Goal: Task Accomplishment & Management: Use online tool/utility

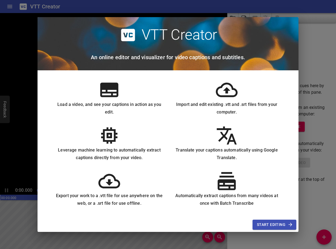
click at [286, 225] on span "Start Editing" at bounding box center [274, 224] width 35 height 7
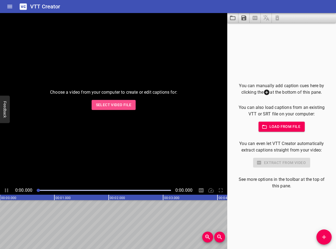
click at [121, 107] on span "Select Video File" at bounding box center [114, 105] width 36 height 7
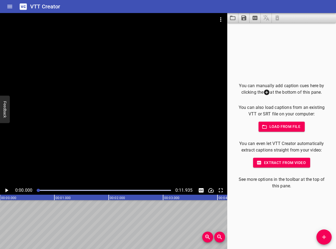
click at [76, 191] on div "Play progress" at bounding box center [104, 190] width 134 height 1
drag, startPoint x: 59, startPoint y: 190, endPoint x: 50, endPoint y: 192, distance: 9.4
click at [50, 192] on div at bounding box center [103, 191] width 141 height 8
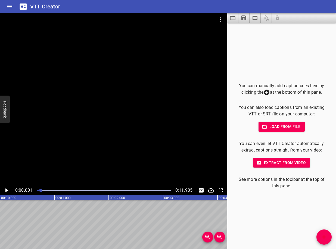
drag, startPoint x: 45, startPoint y: 191, endPoint x: 41, endPoint y: 191, distance: 4.1
click at [41, 191] on div at bounding box center [40, 190] width 3 height 3
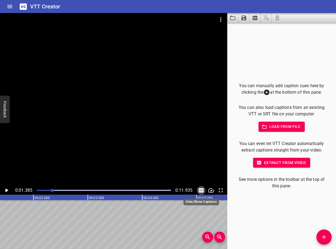
click at [199, 189] on icon "Toggle captions" at bounding box center [201, 190] width 5 height 4
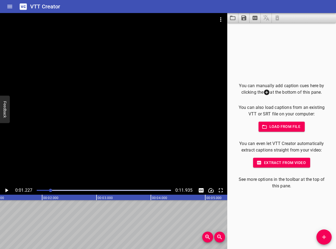
click at [4, 189] on icon "Play/Pause" at bounding box center [6, 190] width 7 height 7
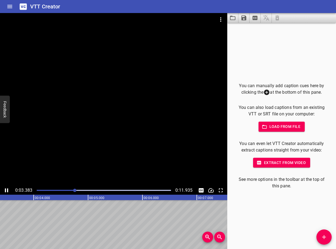
click at [7, 191] on icon "Play/Pause" at bounding box center [6, 190] width 7 height 7
drag, startPoint x: 78, startPoint y: 190, endPoint x: 67, endPoint y: 190, distance: 10.6
click at [67, 190] on div at bounding box center [67, 190] width 3 height 3
drag, startPoint x: 65, startPoint y: 193, endPoint x: 59, endPoint y: 192, distance: 5.5
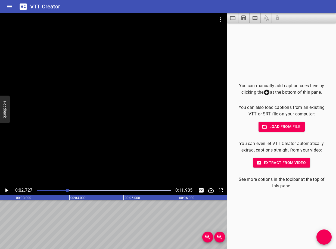
click at [59, 192] on div at bounding box center [103, 191] width 141 height 8
click at [58, 192] on div at bounding box center [103, 191] width 141 height 8
click at [55, 192] on div at bounding box center [54, 190] width 3 height 3
drag, startPoint x: 51, startPoint y: 191, endPoint x: 38, endPoint y: 190, distance: 13.6
click at [38, 190] on div at bounding box center [103, 191] width 141 height 8
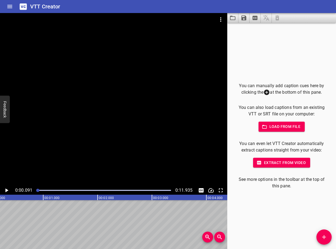
scroll to position [0, 5]
click at [5, 190] on icon "Play/Pause" at bounding box center [6, 190] width 7 height 7
click at [5, 190] on icon "Play/Pause" at bounding box center [6, 190] width 3 height 4
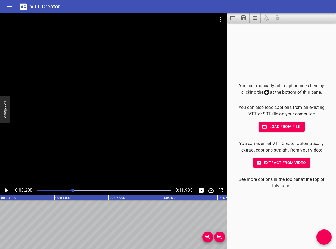
scroll to position [0, 174]
drag, startPoint x: 67, startPoint y: 191, endPoint x: 32, endPoint y: 192, distance: 34.5
click at [32, 192] on div "0:03.208 0:11.935" at bounding box center [113, 190] width 227 height 9
click at [50, 190] on div "Play progress" at bounding box center [6, 190] width 134 height 1
drag, startPoint x: 56, startPoint y: 190, endPoint x: 41, endPoint y: 190, distance: 15.5
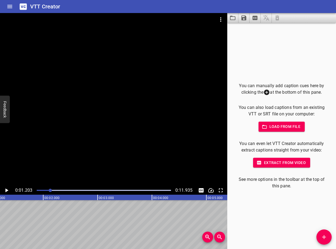
click at [41, 190] on div "Play progress" at bounding box center [104, 190] width 134 height 1
drag, startPoint x: 40, startPoint y: 190, endPoint x: 31, endPoint y: 190, distance: 9.2
click at [31, 190] on div "0:00.357 0:11.935" at bounding box center [113, 190] width 227 height 9
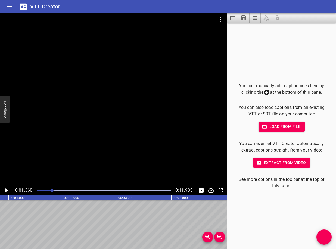
scroll to position [0, 74]
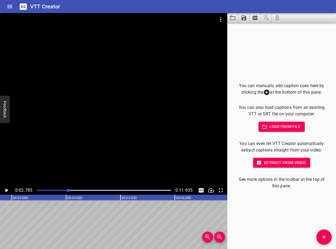
click at [271, 163] on span "Extract from video" at bounding box center [281, 162] width 48 height 7
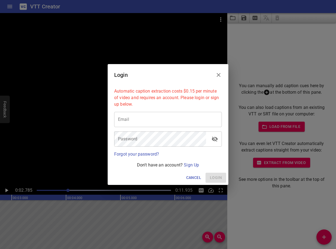
click at [218, 75] on icon "Close" at bounding box center [218, 75] width 4 height 4
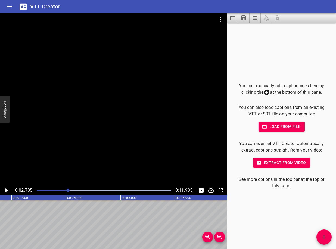
drag, startPoint x: 70, startPoint y: 191, endPoint x: 40, endPoint y: 192, distance: 29.6
click at [40, 192] on div at bounding box center [103, 191] width 141 height 8
drag, startPoint x: 59, startPoint y: 191, endPoint x: 38, endPoint y: 191, distance: 20.6
click at [38, 191] on div at bounding box center [104, 190] width 134 height 1
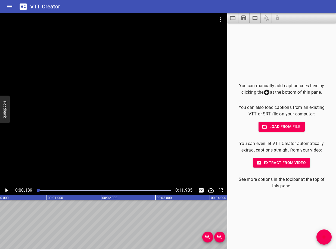
click at [321, 238] on icon "Add Cue" at bounding box center [323, 237] width 7 height 7
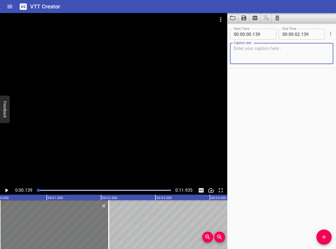
scroll to position [0, 6]
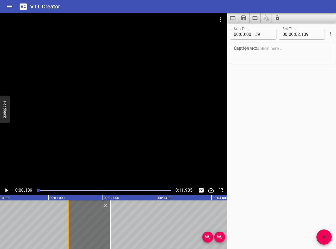
drag, startPoint x: 2, startPoint y: 216, endPoint x: 70, endPoint y: 217, distance: 68.2
click at [70, 217] on div at bounding box center [67, 224] width 5 height 49
type input "01"
type input "364"
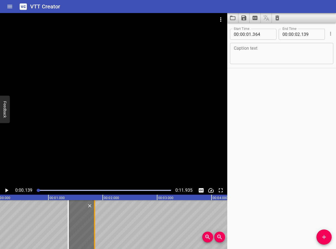
drag, startPoint x: 109, startPoint y: 221, endPoint x: 93, endPoint y: 221, distance: 15.8
click at [93, 221] on div at bounding box center [94, 224] width 5 height 49
type input "01"
type input "849"
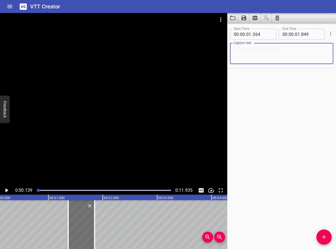
click at [254, 55] on textarea at bounding box center [282, 53] width 96 height 15
type textarea "Bravo,"
click at [324, 235] on icon "Add Cue" at bounding box center [323, 237] width 7 height 7
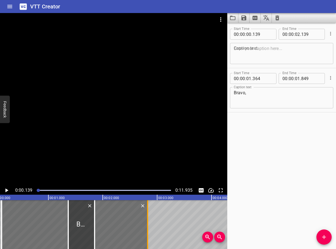
drag, startPoint x: 109, startPoint y: 219, endPoint x: 147, endPoint y: 220, distance: 37.2
click at [147, 220] on div at bounding box center [147, 224] width 5 height 49
type input "824"
click at [96, 222] on div at bounding box center [97, 224] width 5 height 49
type input "899"
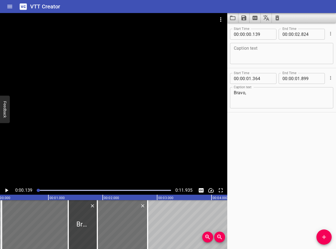
click at [250, 50] on textarea at bounding box center [282, 53] width 96 height 15
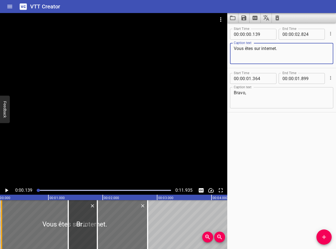
type textarea "Vous êtes sur internet."
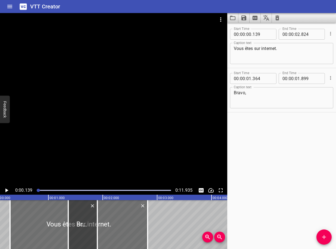
scroll to position [0, 0]
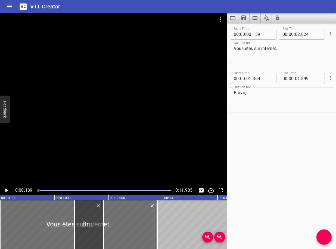
drag, startPoint x: 3, startPoint y: 211, endPoint x: -3, endPoint y: 214, distance: 6.8
click at [0, 214] on html "VTT Creator Caption Editor Batch Transcribe Login Sign Up Privacy Contact 0:00.…" at bounding box center [168, 124] width 336 height 249
type input "000"
click at [6, 190] on icon "Play/Pause" at bounding box center [6, 190] width 3 height 4
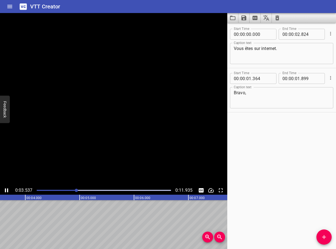
click at [6, 190] on icon "Play/Pause" at bounding box center [6, 190] width 3 height 4
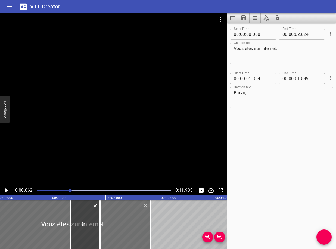
drag, startPoint x: 78, startPoint y: 191, endPoint x: 70, endPoint y: 191, distance: 7.6
click at [70, 191] on div at bounding box center [69, 190] width 3 height 3
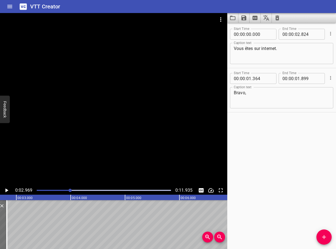
scroll to position [0, 161]
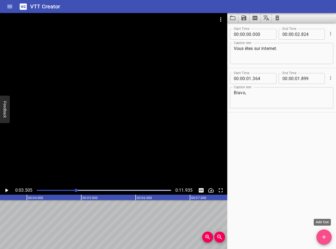
click at [319, 238] on span "Add Cue" at bounding box center [323, 237] width 15 height 7
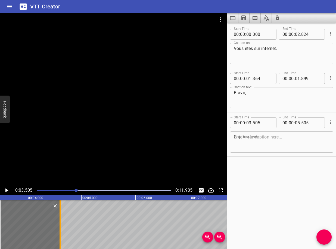
drag, startPoint x: 107, startPoint y: 216, endPoint x: 58, endPoint y: 216, distance: 48.6
click at [58, 216] on div at bounding box center [59, 224] width 5 height 49
type input "04"
type input "610"
click at [6, 191] on icon "Play/Pause" at bounding box center [6, 190] width 3 height 4
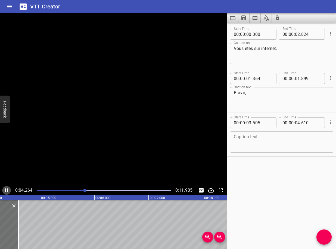
click at [6, 191] on icon "Play/Pause" at bounding box center [6, 190] width 3 height 4
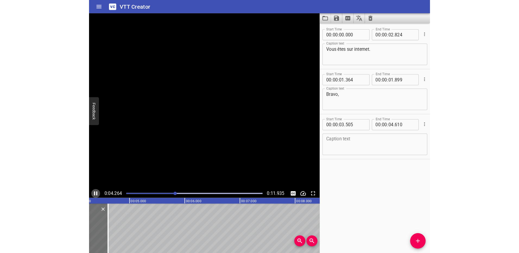
scroll to position [0, 241]
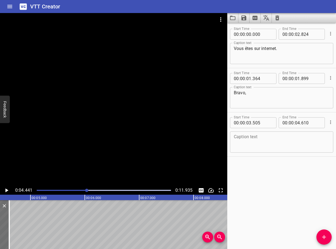
click at [243, 139] on textarea at bounding box center [282, 141] width 96 height 15
type textarea "Vous allez voir, c'est facile."
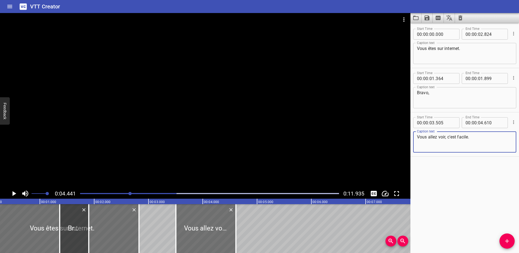
scroll to position [0, 0]
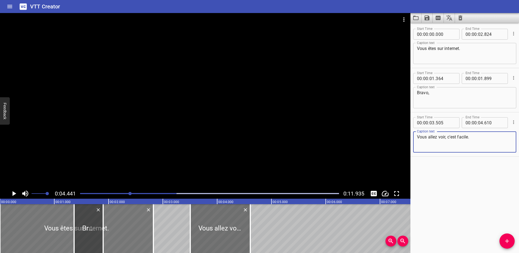
click at [116, 223] on div at bounding box center [76, 228] width 153 height 49
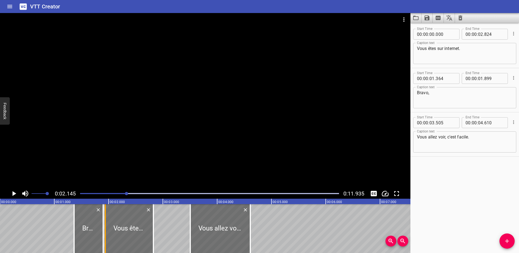
drag, startPoint x: 2, startPoint y: 235, endPoint x: 107, endPoint y: 239, distance: 105.4
type input "01"
type input "940"
click at [14, 193] on icon "Play/Pause" at bounding box center [14, 193] width 4 height 5
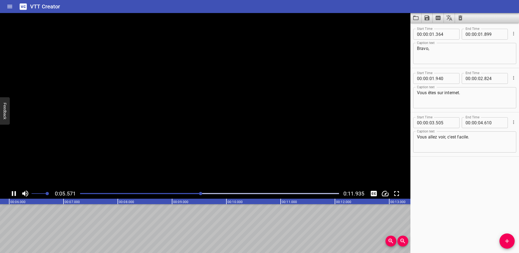
click at [14, 193] on icon "Play/Pause" at bounding box center [14, 194] width 8 height 8
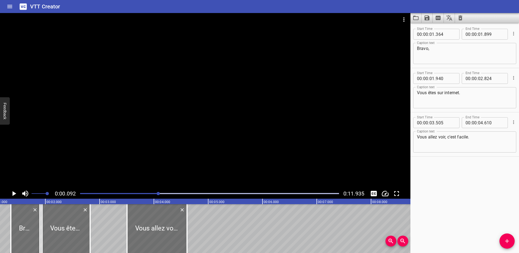
drag, startPoint x: 209, startPoint y: 194, endPoint x: 159, endPoint y: 195, distance: 50.0
click at [159, 195] on div at bounding box center [158, 193] width 3 height 3
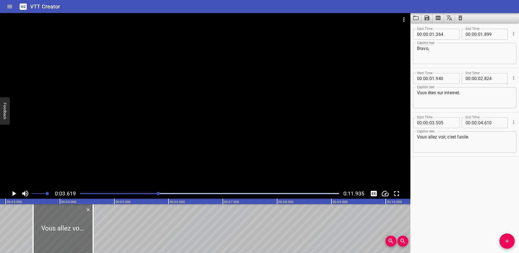
scroll to position [0, 197]
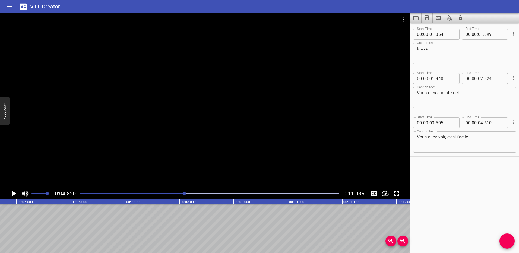
scroll to position [0, 262]
click at [13, 194] on icon "Play/Pause" at bounding box center [14, 193] width 4 height 5
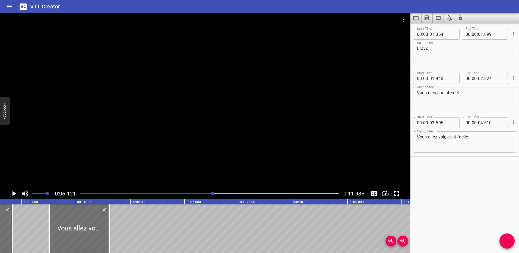
scroll to position [0, 123]
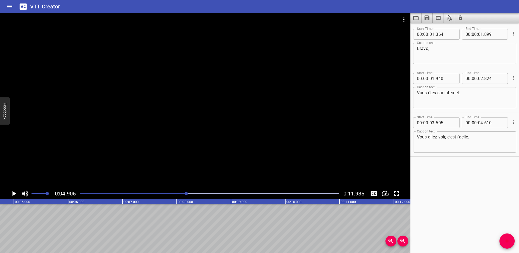
scroll to position [0, 266]
click at [335, 242] on icon "Add Cue" at bounding box center [507, 241] width 7 height 7
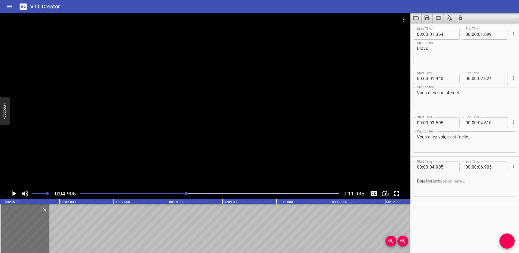
drag, startPoint x: 110, startPoint y: 227, endPoint x: 51, endPoint y: 227, distance: 58.9
click at [51, 227] on div at bounding box center [49, 228] width 5 height 49
type input "05"
type input "820"
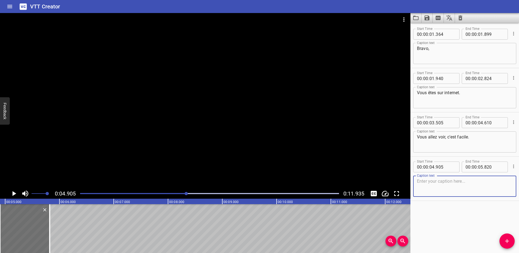
click at [335, 182] on textarea at bounding box center [465, 186] width 96 height 15
type textarea "Cliquez sur le bouton."
click at [13, 193] on icon "Play/Pause" at bounding box center [14, 193] width 4 height 5
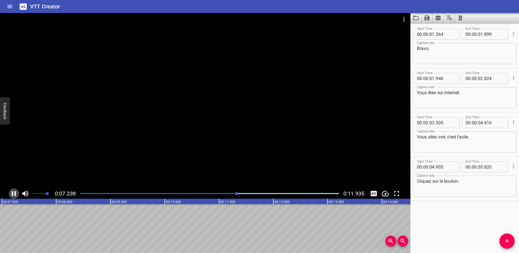
click at [13, 193] on icon "Play/Pause" at bounding box center [14, 193] width 4 height 5
click at [15, 193] on icon "Play/Pause" at bounding box center [14, 193] width 4 height 5
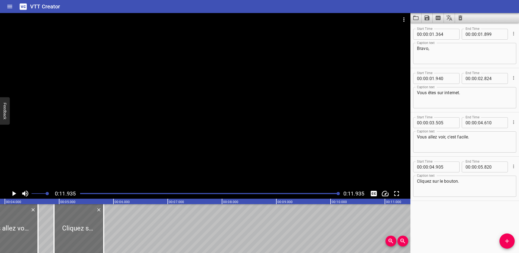
scroll to position [0, 201]
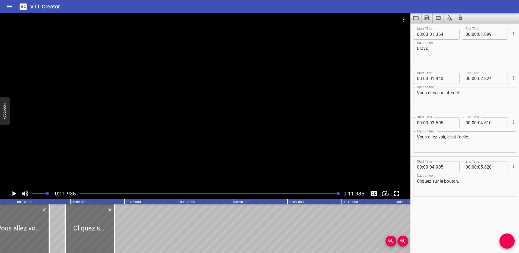
click at [157, 194] on div at bounding box center [210, 194] width 266 height 8
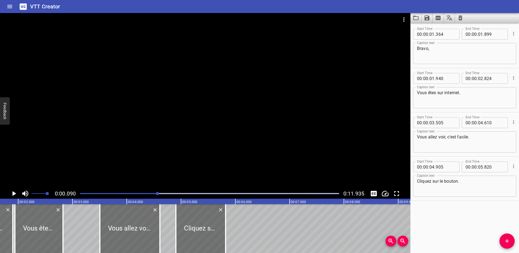
scroll to position [0, 5]
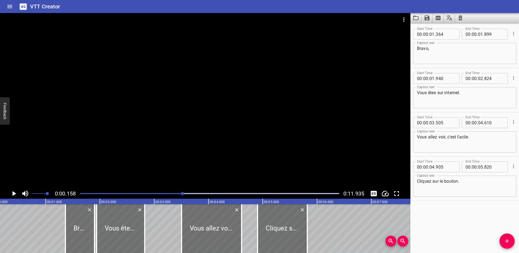
drag, startPoint x: 157, startPoint y: 194, endPoint x: 183, endPoint y: 190, distance: 26.1
click at [183, 190] on div at bounding box center [210, 194] width 266 height 8
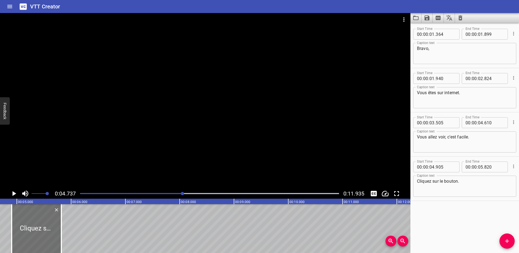
scroll to position [0, 257]
click at [14, 193] on icon "Play/Pause" at bounding box center [14, 193] width 4 height 5
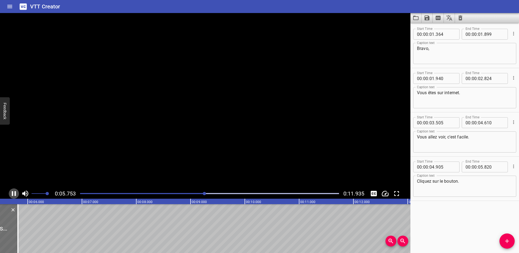
click at [14, 193] on icon "Play/Pause" at bounding box center [14, 194] width 8 height 8
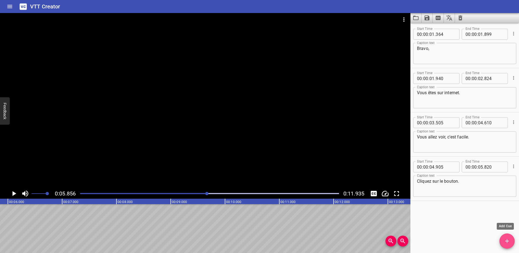
click at [335, 241] on span "Add Cue" at bounding box center [507, 241] width 15 height 7
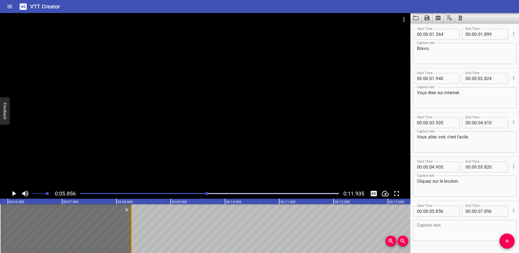
drag, startPoint x: 108, startPoint y: 227, endPoint x: 131, endPoint y: 225, distance: 23.1
click at [131, 225] on div at bounding box center [131, 228] width 5 height 49
type input "08"
type input "281"
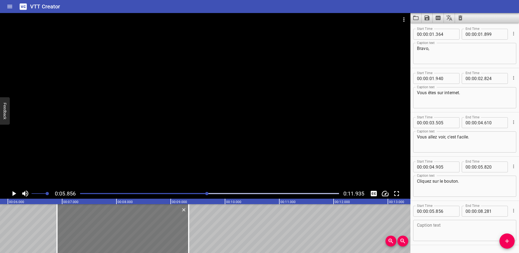
drag, startPoint x: 3, startPoint y: 227, endPoint x: 60, endPoint y: 226, distance: 57.0
click at [60, 226] on div at bounding box center [123, 228] width 132 height 49
type input "06"
type input "906"
type input "09"
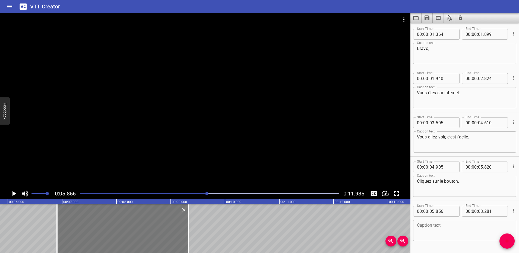
type input "331"
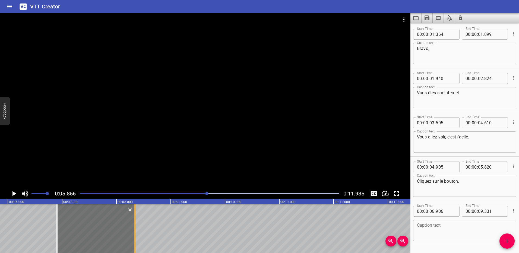
drag, startPoint x: 188, startPoint y: 225, endPoint x: 134, endPoint y: 225, distance: 53.8
click at [135, 225] on div at bounding box center [134, 228] width 5 height 49
type input "08"
type input "311"
click at [215, 193] on div "Play progress" at bounding box center [209, 193] width 259 height 1
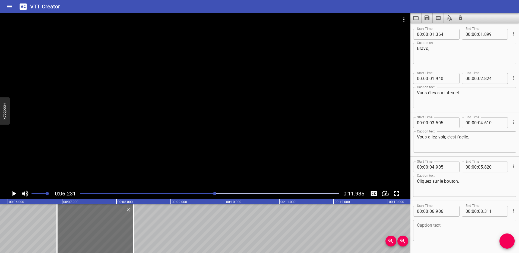
scroll to position [0, 338]
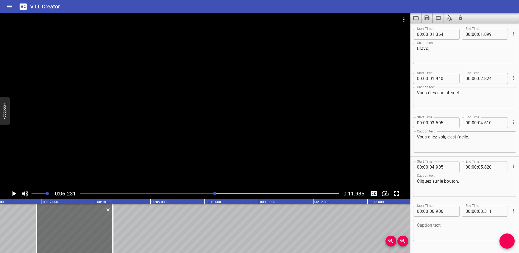
click at [220, 192] on div at bounding box center [210, 194] width 266 height 8
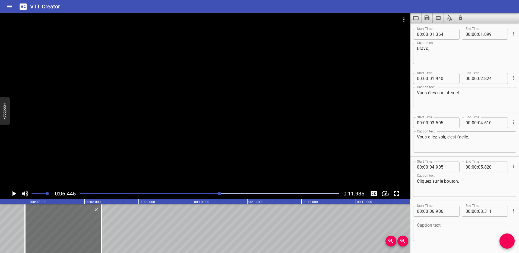
click at [14, 194] on icon "Play/Pause" at bounding box center [14, 193] width 4 height 5
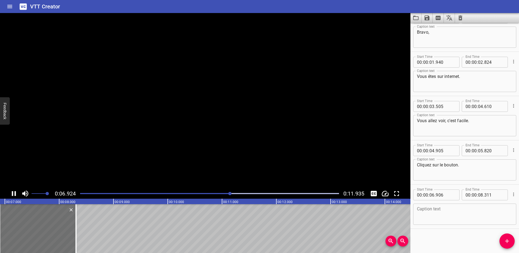
scroll to position [17, 0]
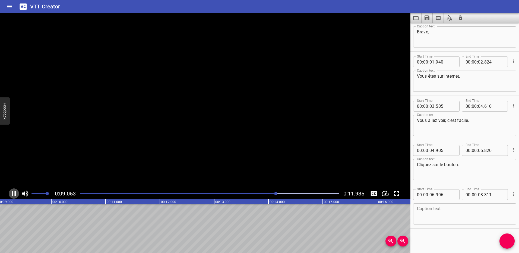
click at [14, 194] on icon "Play/Pause" at bounding box center [14, 194] width 8 height 8
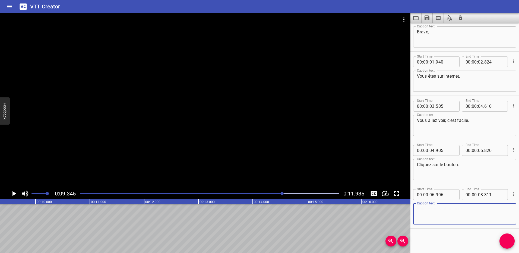
click at [335, 209] on textarea at bounding box center [465, 213] width 96 height 15
type textarea "LE BOUTON !"
click at [11, 193] on icon "Play/Pause" at bounding box center [14, 194] width 8 height 8
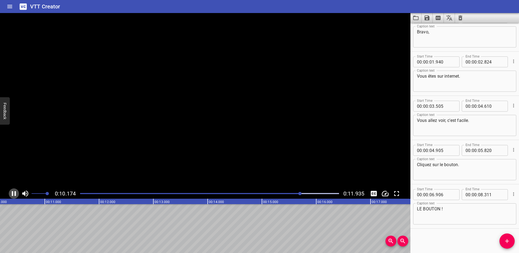
click at [11, 193] on icon "Play/Pause" at bounding box center [14, 194] width 8 height 8
click at [335, 241] on span "Add Cue" at bounding box center [507, 241] width 15 height 7
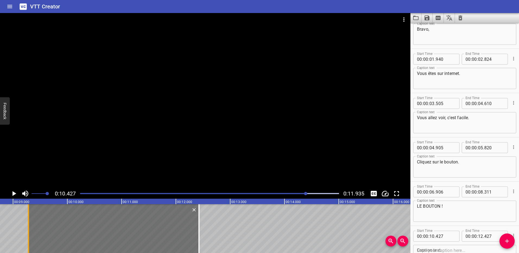
scroll to position [0, 473]
drag, startPoint x: 57, startPoint y: 232, endPoint x: 26, endPoint y: 229, distance: 31.3
click at [26, 229] on div at bounding box center [25, 228] width 1 height 49
type input "09"
type input "177"
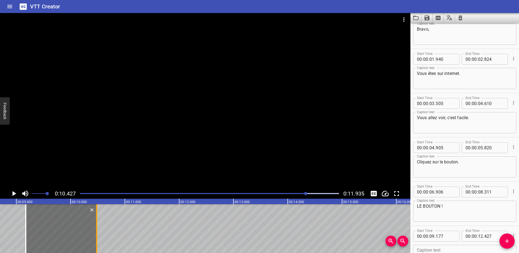
drag, startPoint x: 173, startPoint y: 233, endPoint x: 97, endPoint y: 231, distance: 76.3
click at [97, 231] on div at bounding box center [96, 228] width 1 height 49
type input "10"
type input "482"
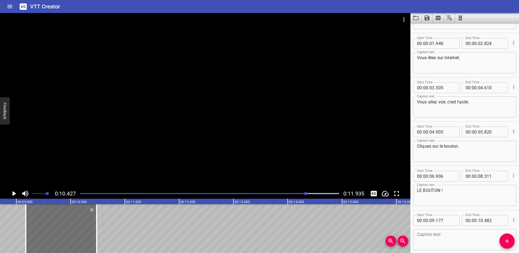
scroll to position [61, 0]
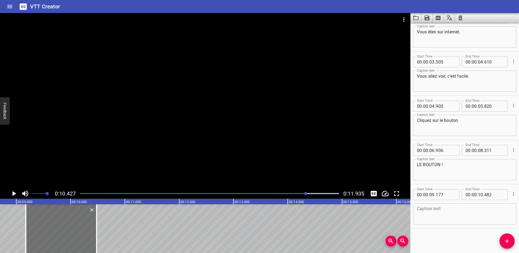
click at [335, 213] on textarea at bounding box center [465, 213] width 96 height 15
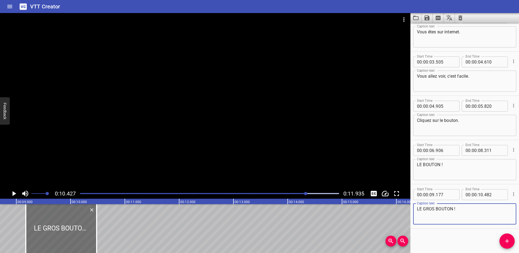
type textarea "LE GROS BOUTON !"
click at [15, 194] on icon "Play/Pause" at bounding box center [14, 193] width 4 height 5
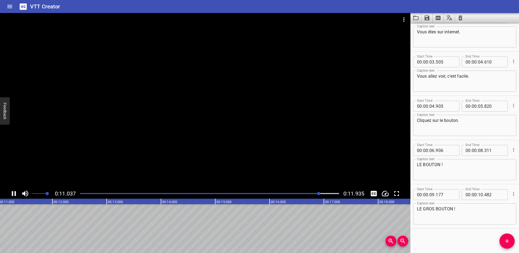
click at [12, 194] on icon "Play/Pause" at bounding box center [14, 193] width 4 height 5
click at [335, 238] on button "Add Cue" at bounding box center [507, 241] width 15 height 15
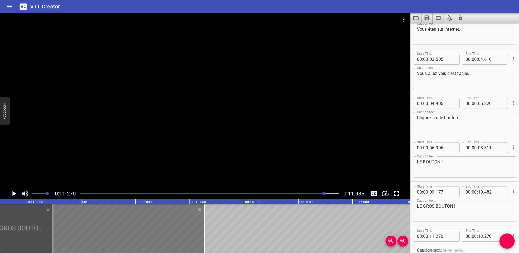
scroll to position [0, 497]
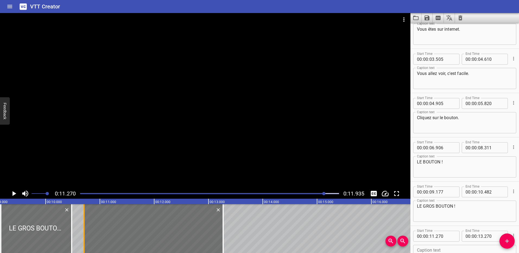
drag, startPoint x: 25, startPoint y: 227, endPoint x: 83, endPoint y: 226, distance: 57.6
click at [83, 226] on div at bounding box center [83, 228] width 5 height 49
type input "10"
type input "710"
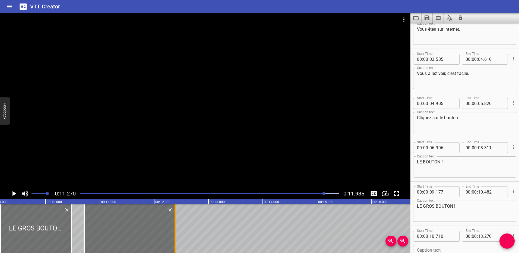
drag, startPoint x: 224, startPoint y: 230, endPoint x: 176, endPoint y: 229, distance: 48.1
click at [176, 229] on div at bounding box center [174, 228] width 5 height 49
type input "12"
type input "385"
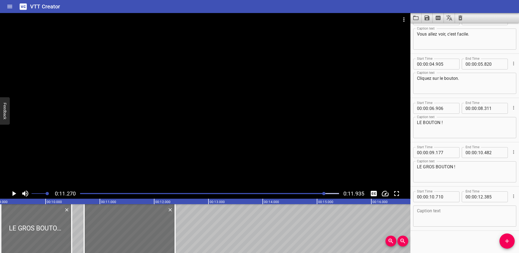
scroll to position [105, 0]
click at [335, 218] on textarea at bounding box center [465, 213] width 96 height 15
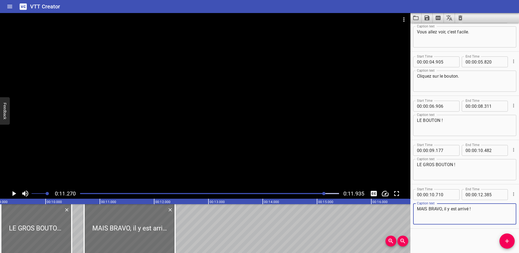
type textarea "MAIS BRAVO, il y est arrivé !"
click at [12, 194] on icon "Play/Pause" at bounding box center [14, 194] width 8 height 8
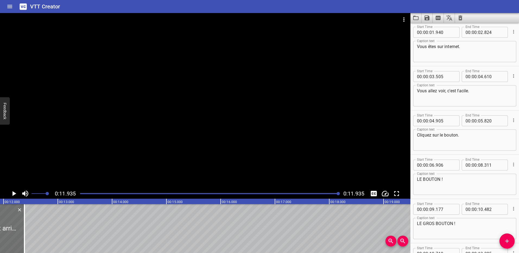
scroll to position [0, 0]
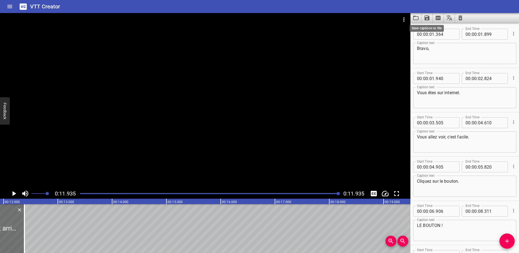
click at [335, 17] on icon "Save captions to file" at bounding box center [427, 17] width 5 height 5
click at [335, 29] on li "Save to VTT file" at bounding box center [442, 30] width 40 height 10
